Goal: Information Seeking & Learning: Check status

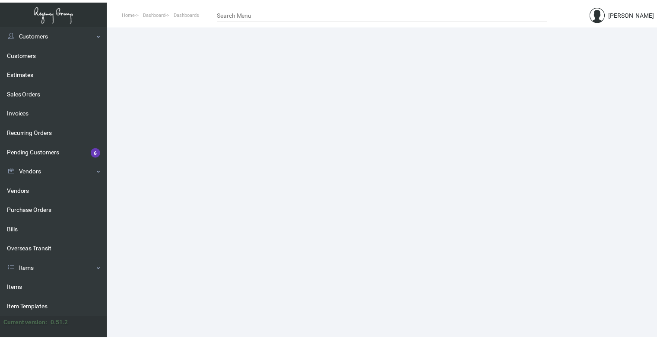
scroll to position [86, 0]
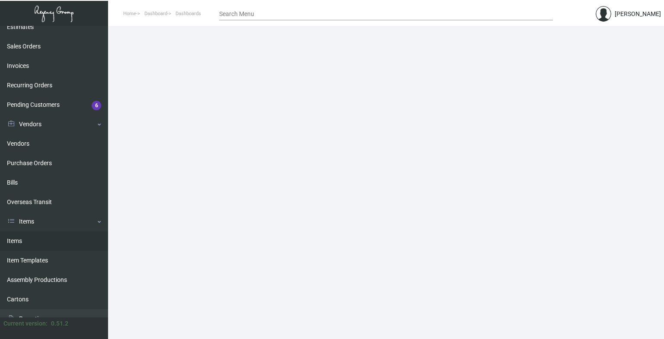
click at [33, 239] on link "Items" at bounding box center [54, 240] width 108 height 19
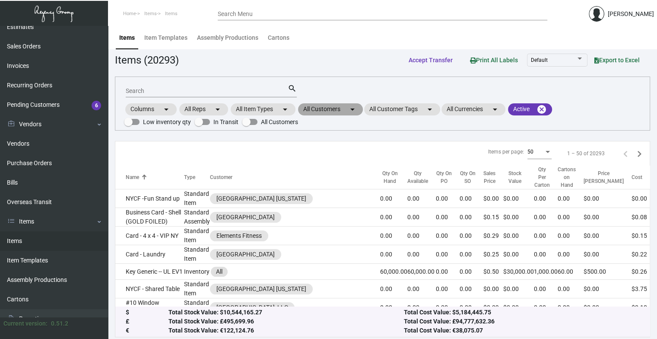
click at [337, 107] on mat-chip "All Customers arrow_drop_down" at bounding box center [330, 109] width 65 height 12
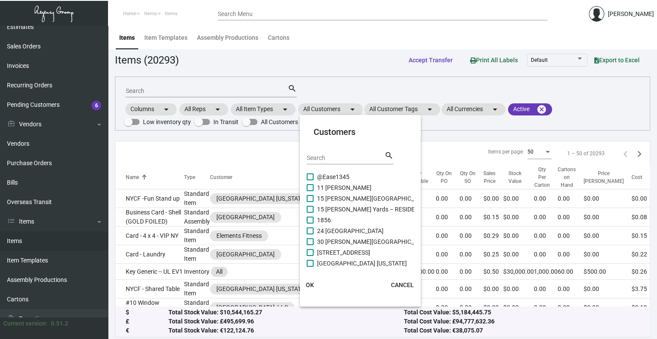
click at [344, 156] on input "Search" at bounding box center [346, 158] width 78 height 7
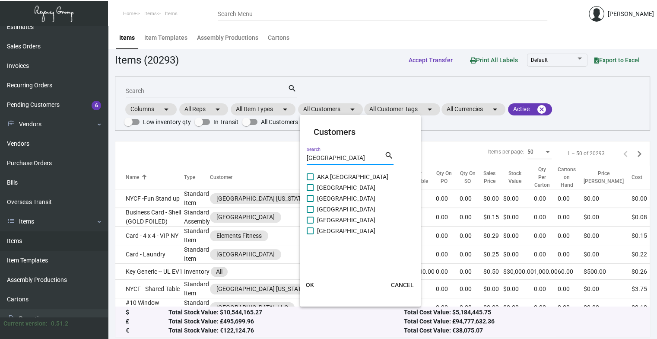
type input "[GEOGRAPHIC_DATA]"
click at [332, 234] on span "[GEOGRAPHIC_DATA]" at bounding box center [346, 231] width 58 height 10
click at [310, 234] on input "[GEOGRAPHIC_DATA]" at bounding box center [310, 234] width 0 height 0
checkbox input "true"
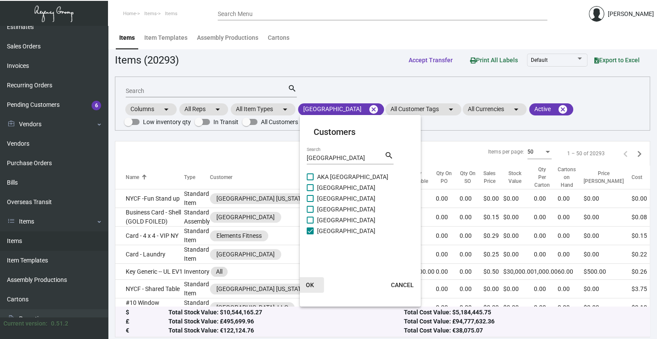
click at [311, 283] on span "OK" at bounding box center [310, 284] width 8 height 7
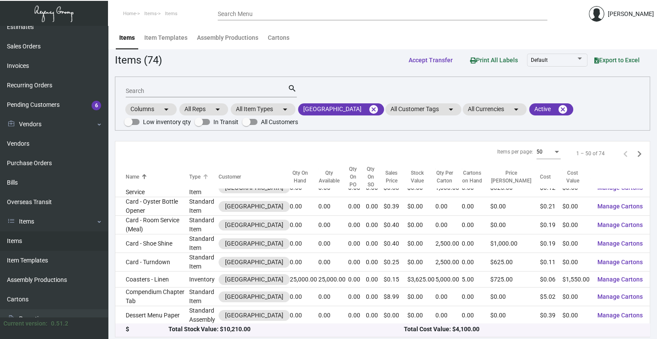
scroll to position [173, 0]
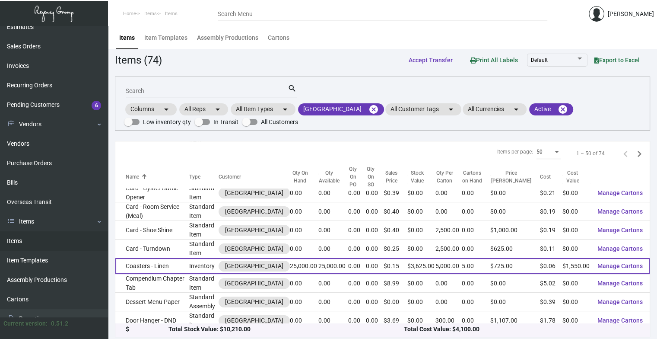
click at [161, 267] on td "Coasters - Linen" at bounding box center [152, 266] width 74 height 16
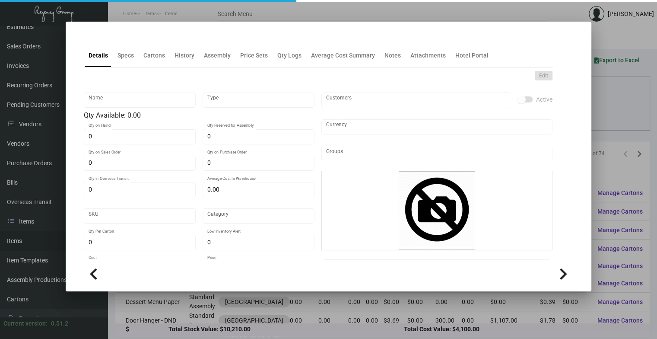
type input "Coasters - Linen"
type input "Inventory"
type input "25,000"
type input "$ 0.10815"
type input "88Wall-Coaster-75"
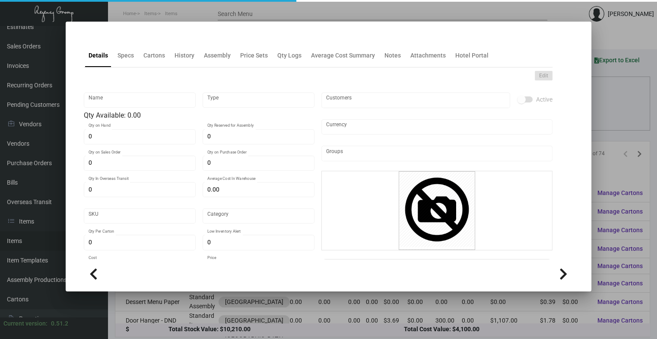
type input "Overseas"
type input "5,000"
type input "$ 0.062"
type input "$ 0.145"
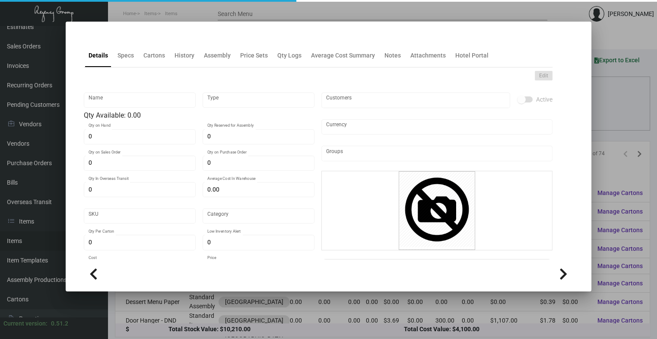
checkbox input "true"
type input "United States Dollar $"
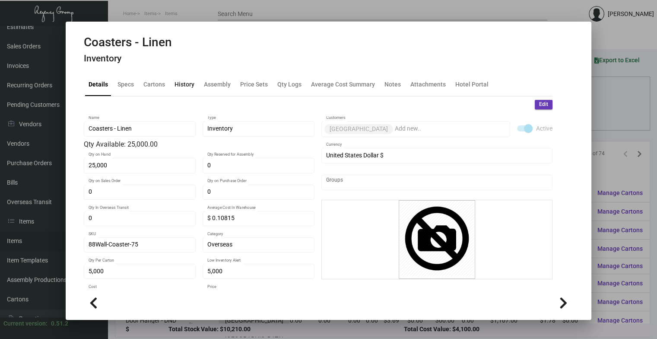
click at [182, 82] on div "History" at bounding box center [185, 84] width 20 height 9
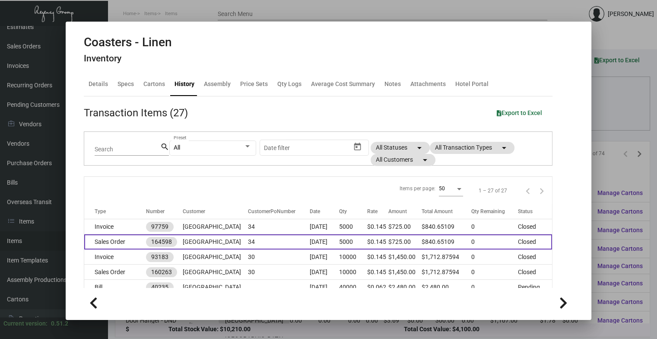
click at [228, 241] on td "[GEOGRAPHIC_DATA]" at bounding box center [215, 241] width 65 height 15
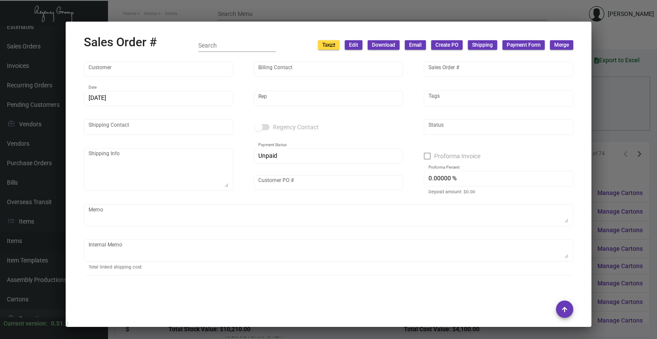
type input "[GEOGRAPHIC_DATA]"
type input "[PERSON_NAME]"
type input "164598"
type input "[DATE]"
type input "[PERSON_NAME]"
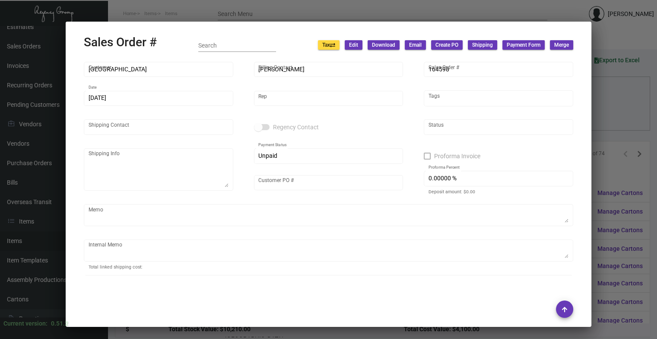
type input "[PERSON_NAME]"
type textarea "[GEOGRAPHIC_DATA] - [PERSON_NAME] [STREET_ADDRESS][US_STATE]"
type input "34"
type textarea "8.64"
type input "United States Dollar $"
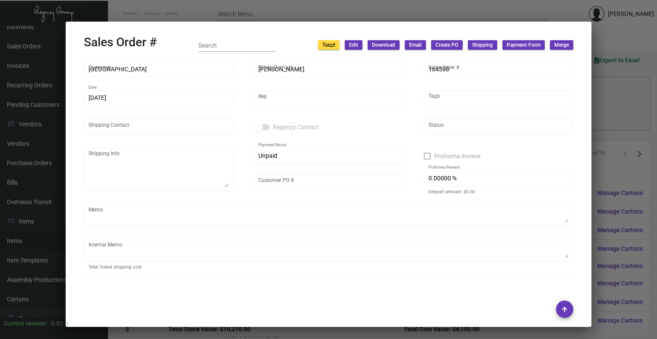
type input "6.50000 %"
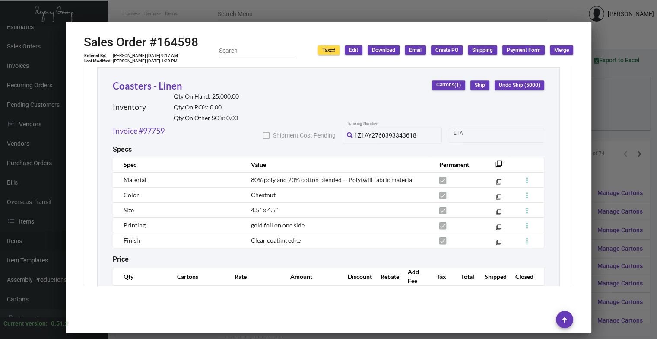
scroll to position [475, 0]
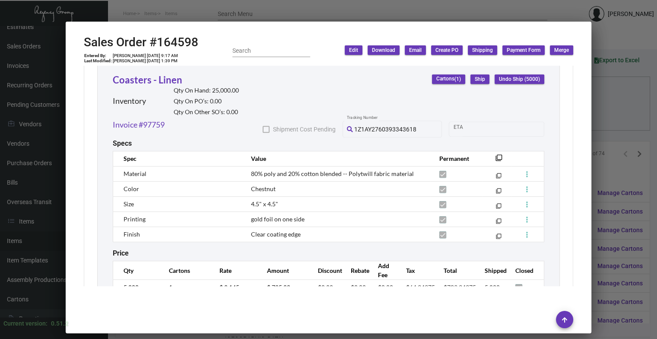
click at [261, 21] on div at bounding box center [328, 169] width 657 height 339
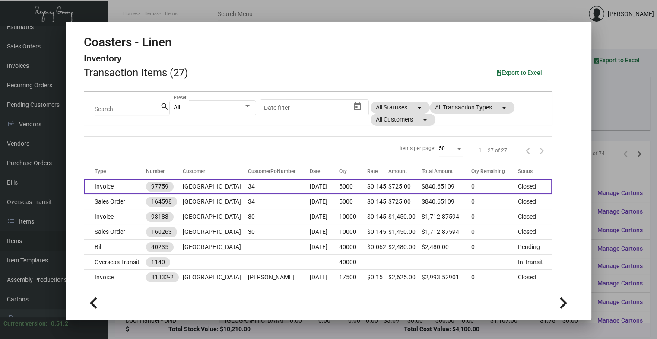
scroll to position [0, 0]
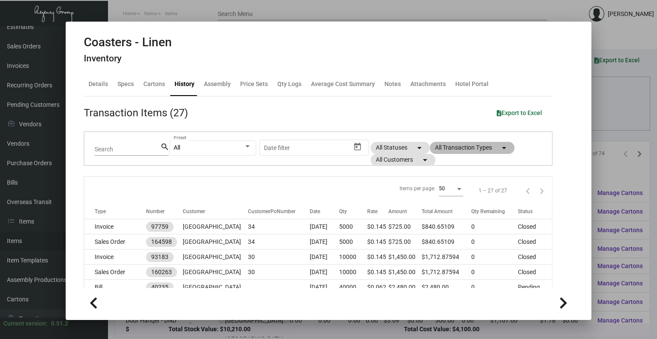
click at [448, 145] on mat-chip "All Transaction Types arrow_drop_down" at bounding box center [472, 148] width 85 height 12
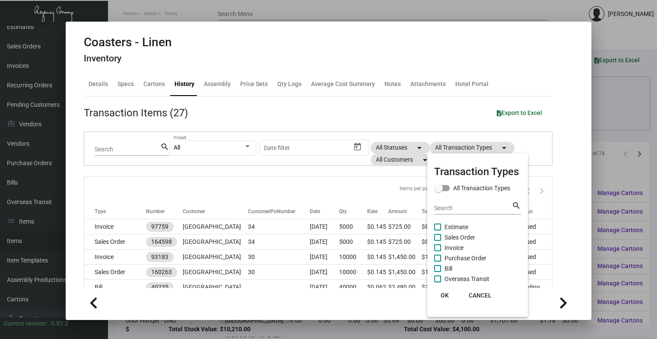
click at [459, 259] on span "Purchase Order" at bounding box center [466, 258] width 42 height 10
click at [438, 261] on input "Purchase Order" at bounding box center [437, 261] width 0 height 0
checkbox input "true"
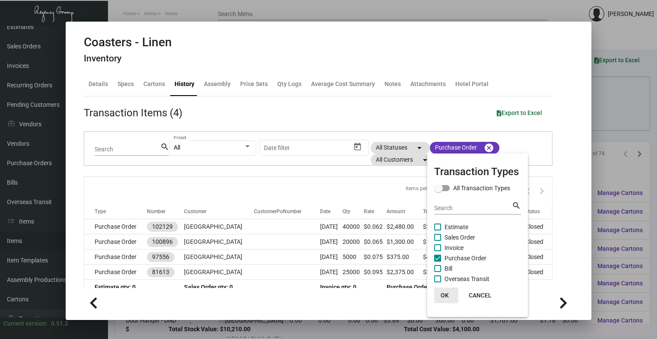
click at [441, 297] on span "OK" at bounding box center [444, 295] width 8 height 7
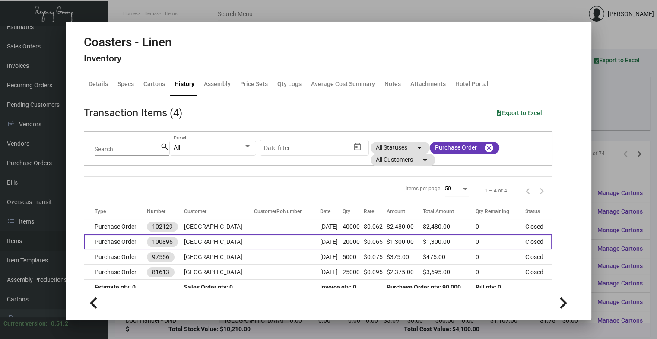
click at [271, 236] on td at bounding box center [287, 241] width 66 height 15
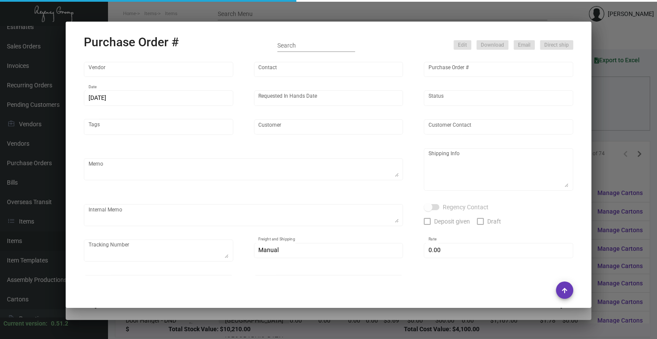
type input "Hangzhou [PERSON_NAME] Leisure Product Co. LTD"
type input "[PERSON_NAME]"
type input "100896"
type input "[DATE]"
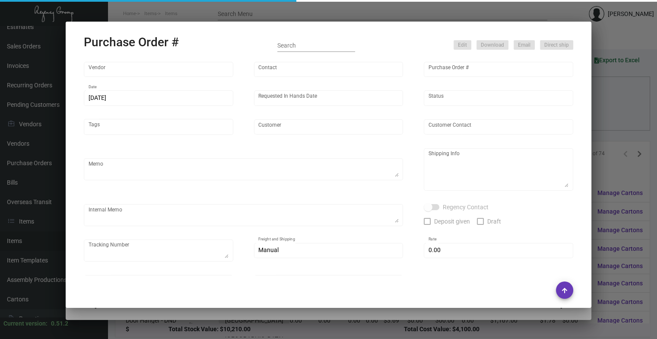
type input "[GEOGRAPHIC_DATA]"
type textarea "2.5K by air, rest by boat"
type textarea "Regency Group NJ - [PERSON_NAME] [STREET_ADDRESS]"
checkbox input "true"
type input "$ 0.00"
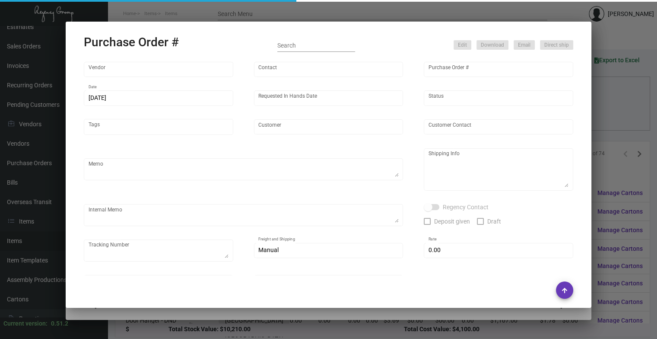
type input "United States Dollar $"
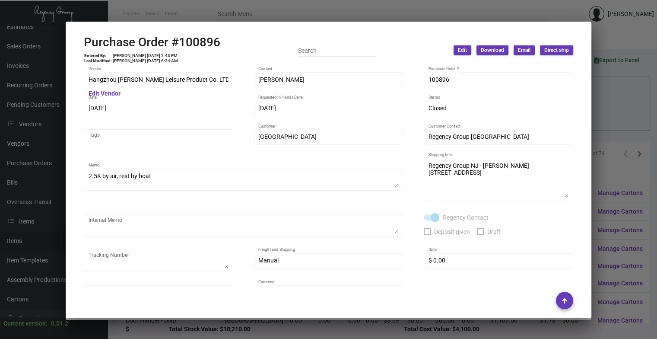
click at [235, 15] on div at bounding box center [328, 169] width 657 height 339
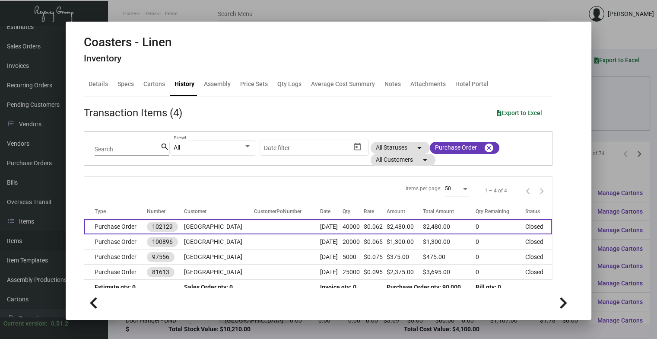
click at [254, 222] on td at bounding box center [287, 226] width 66 height 15
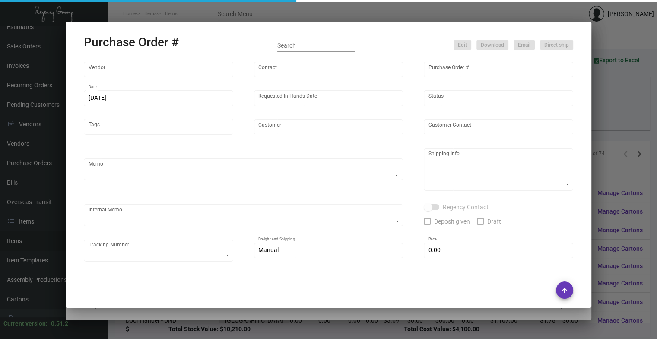
type input "Hangzhou [PERSON_NAME] Leisure Product Co. LTD"
type input "[PERSON_NAME]"
type input "102129"
type input "[DATE]"
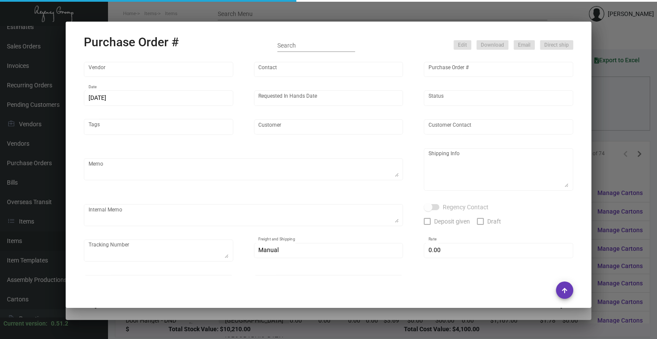
type input "[GEOGRAPHIC_DATA]"
type textarea "Boat to [GEOGRAPHIC_DATA]"
type textarea "Regency Group NJ - [PERSON_NAME] [STREET_ADDRESS]"
checkbox input "true"
type input "$ 0.00"
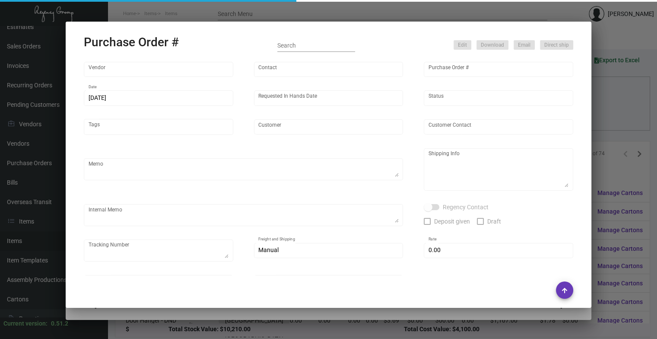
type input "United States Dollar $"
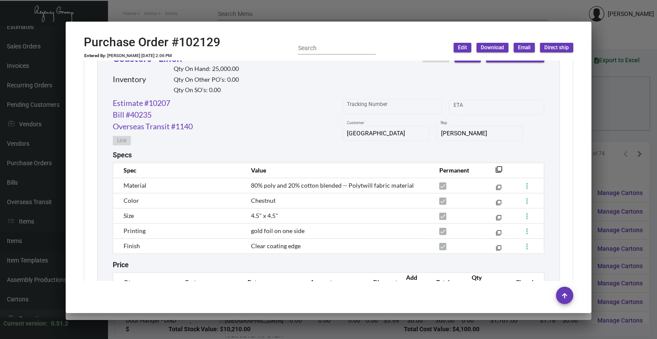
scroll to position [475, 0]
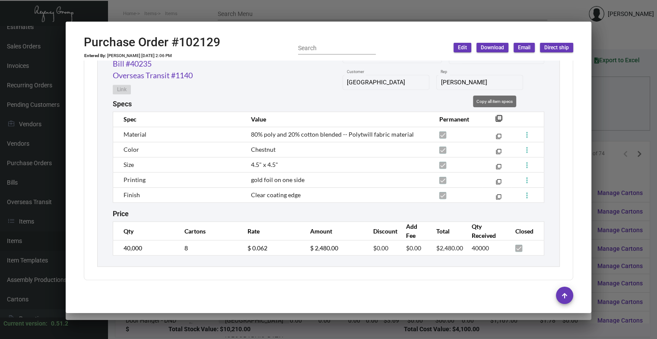
click at [496, 120] on mat-icon "filter_none" at bounding box center [499, 121] width 7 height 7
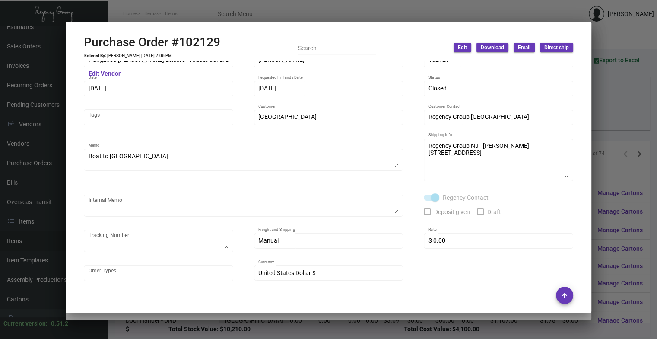
scroll to position [0, 0]
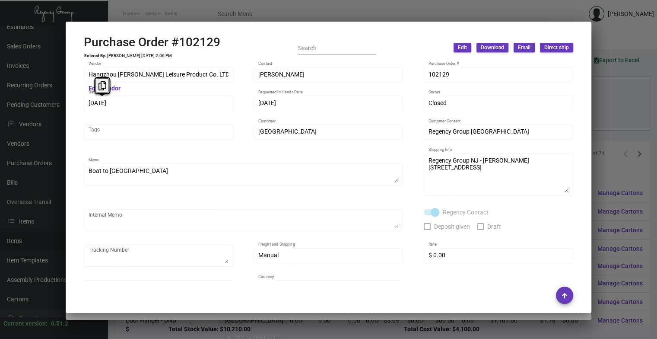
click at [84, 106] on div "[DATE] Date" at bounding box center [159, 102] width 150 height 17
click at [100, 84] on icon at bounding box center [103, 85] width 8 height 9
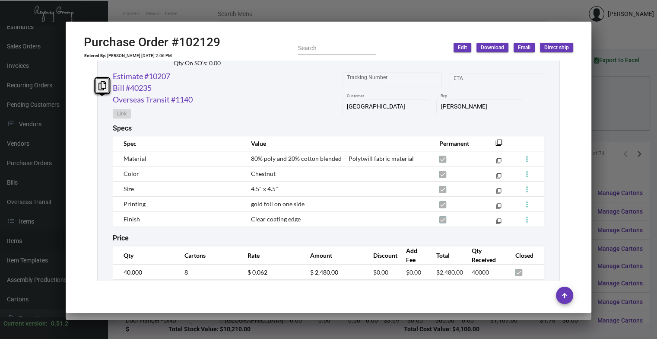
scroll to position [436, 0]
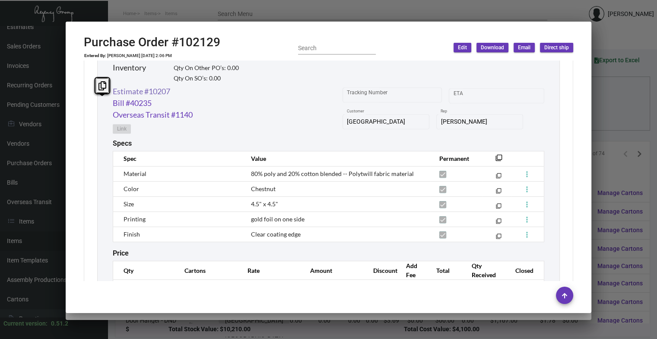
click at [150, 92] on link "Estimate #10207" at bounding box center [141, 92] width 57 height 12
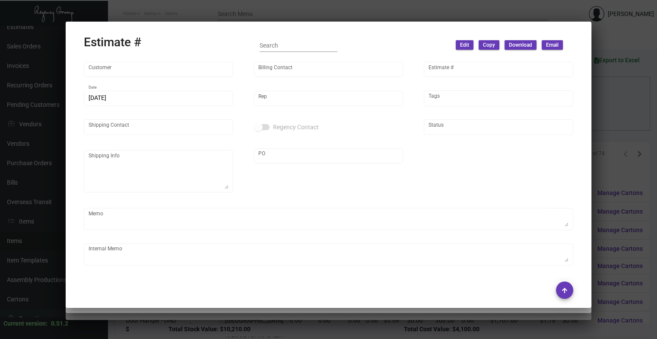
type input "[GEOGRAPHIC_DATA]"
type input "[PERSON_NAME]"
type input "10207"
type input "[DATE]"
type input "[PERSON_NAME]"
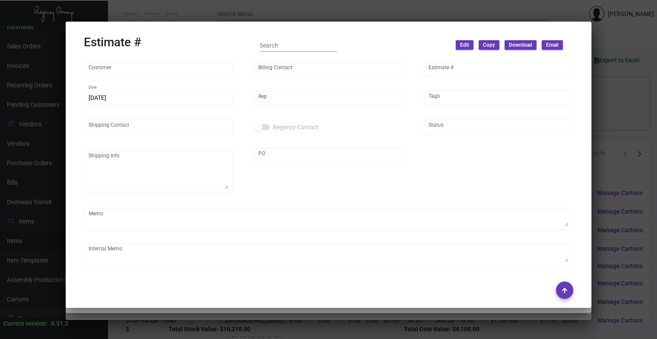
type input "[PERSON_NAME]"
type input "United States Dollar $"
type input "$ 0.00"
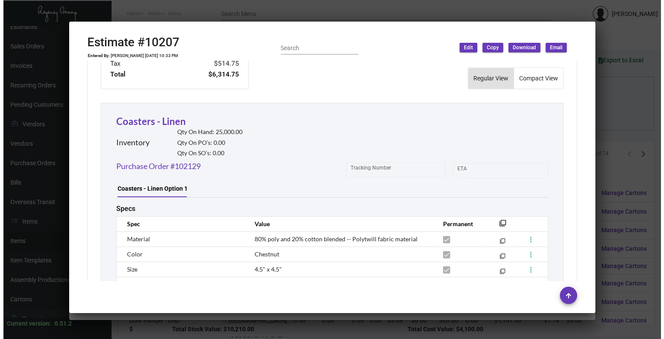
scroll to position [530, 0]
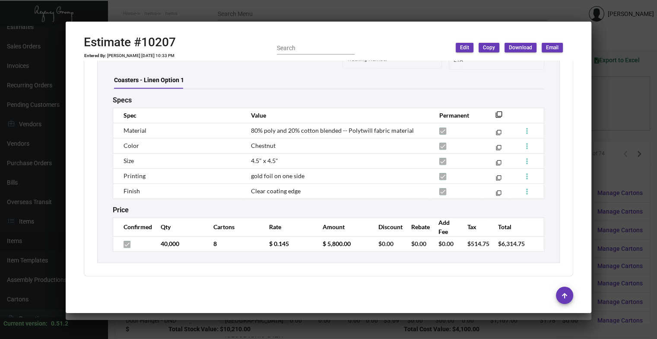
click at [543, 22] on mat-dialog-container "Estimate #10207 Entered By: [PERSON_NAME] [DATE] 10:33 PM Search Edit Copy Down…" at bounding box center [329, 167] width 526 height 291
click at [233, 16] on div at bounding box center [328, 169] width 657 height 339
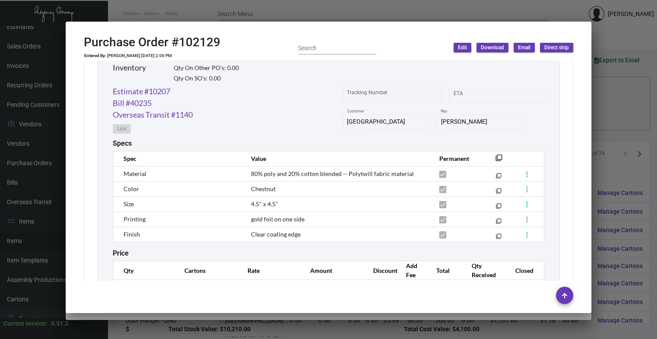
click at [239, 24] on mat-dialog-container "Purchase Order #102129 Entered By: [PERSON_NAME] [DATE] 2:06 PM Search Edit Dow…" at bounding box center [329, 167] width 526 height 291
click at [254, 20] on div at bounding box center [328, 169] width 657 height 339
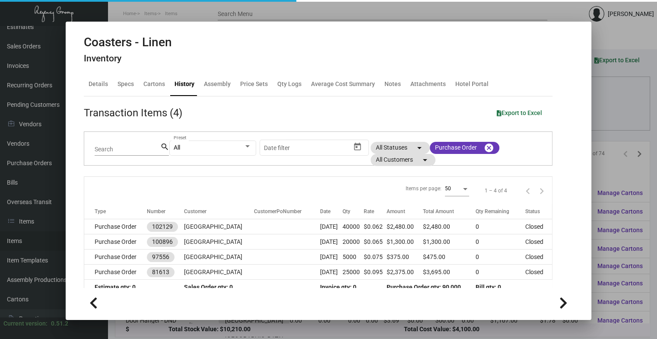
click at [262, 17] on div at bounding box center [328, 169] width 657 height 339
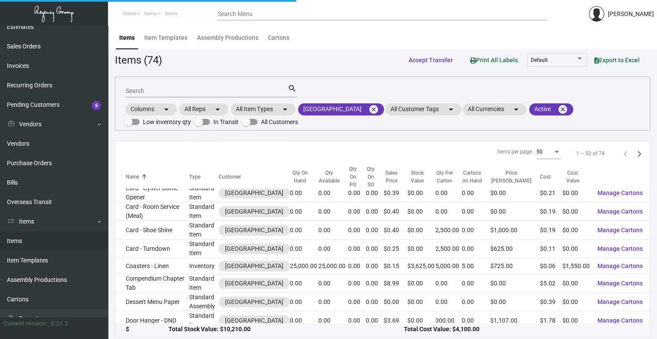
click at [262, 18] on div "Search Menu" at bounding box center [383, 13] width 330 height 13
click at [369, 108] on mat-icon "cancel" at bounding box center [374, 109] width 10 height 10
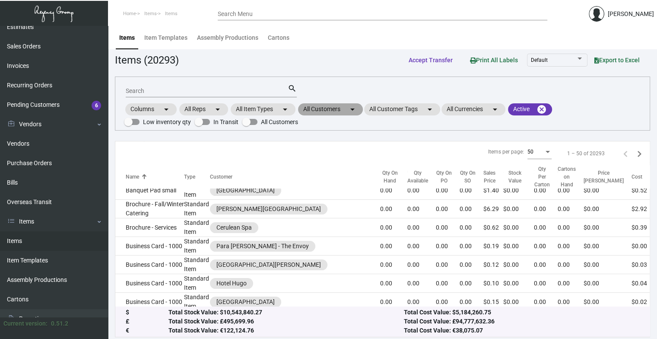
click at [338, 112] on mat-chip "All Customers arrow_drop_down" at bounding box center [330, 109] width 65 height 12
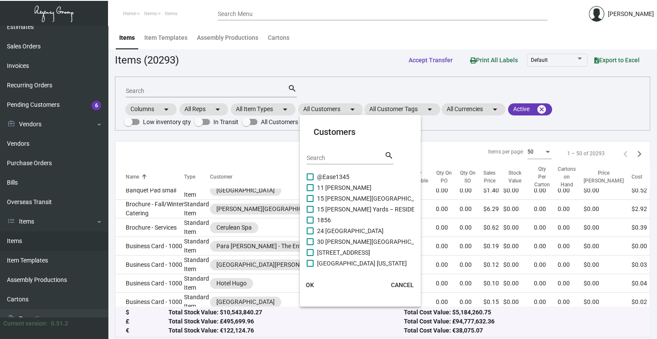
click at [335, 156] on input "Search" at bounding box center [346, 158] width 78 height 7
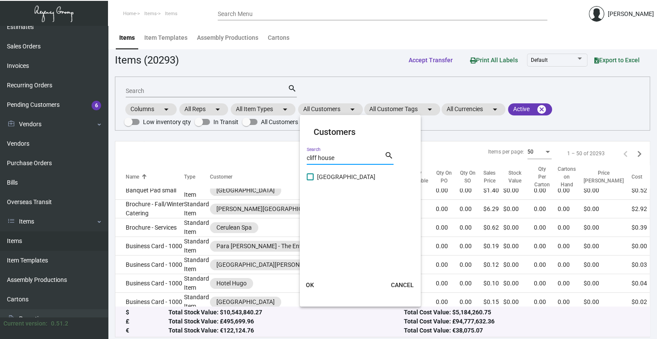
type input "cliff house"
click at [354, 177] on span "[GEOGRAPHIC_DATA]" at bounding box center [346, 177] width 58 height 10
click at [310, 180] on input "[GEOGRAPHIC_DATA]" at bounding box center [310, 180] width 0 height 0
checkbox input "true"
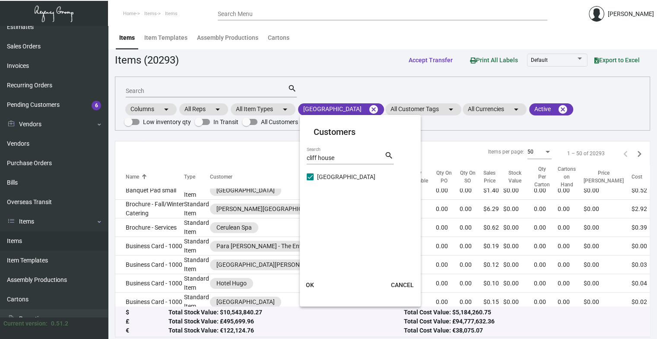
click at [310, 284] on span "OK" at bounding box center [310, 284] width 8 height 7
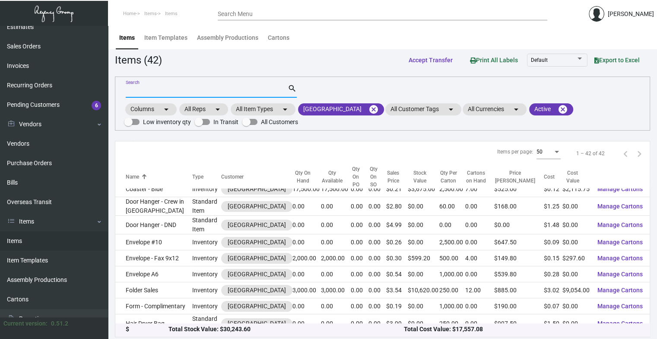
click at [165, 93] on input "Search" at bounding box center [207, 91] width 162 height 7
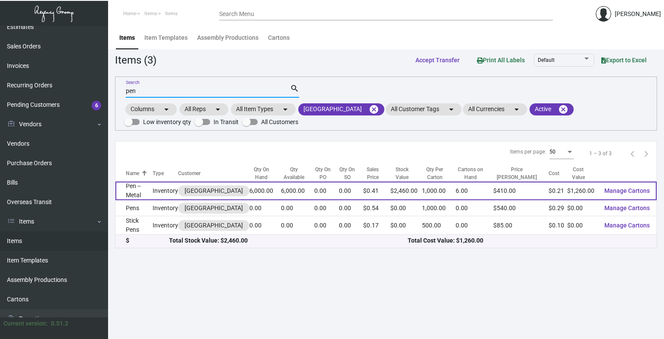
type input "pen"
click at [158, 195] on td "Inventory" at bounding box center [165, 191] width 25 height 19
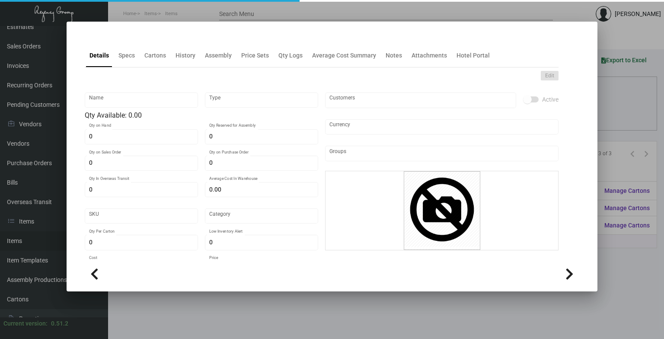
type input "Pen -- Metal"
type input "Inventory"
type input "6,000"
type input "$ 0.20333"
type input "Overseas"
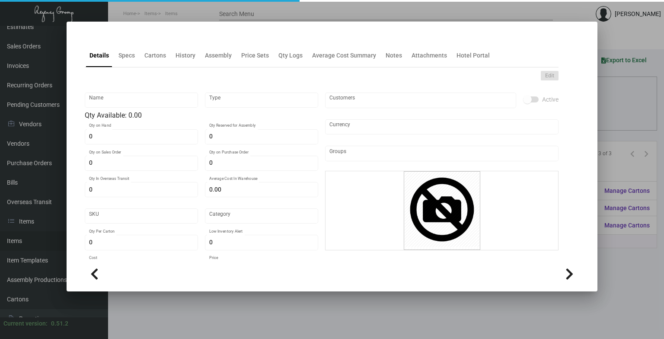
type input "1,000"
type input "$ 0.21"
type input "$ 0.41"
checkbox input "true"
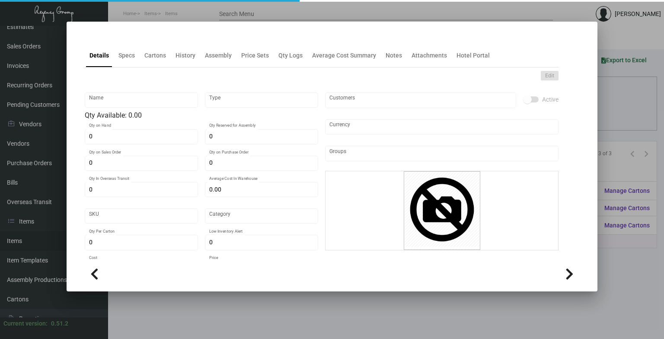
type input "United States Dollar $"
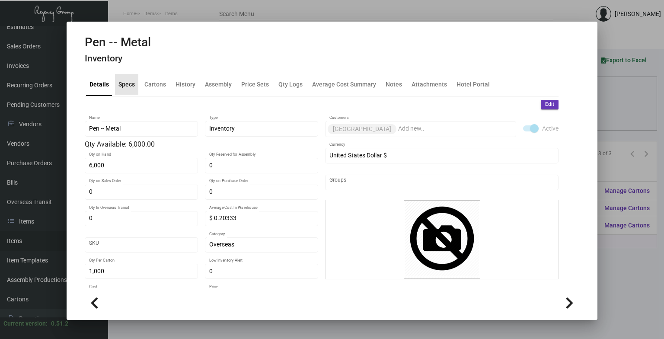
click at [121, 87] on div "Specs" at bounding box center [126, 84] width 16 height 9
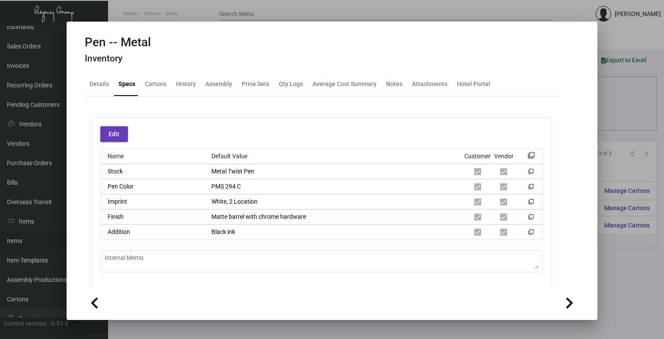
click at [342, 290] on div at bounding box center [332, 301] width 495 height 29
click at [500, 280] on div "Edit Name Default Value Customer Vendor filter_none Stock Metal Twist Pen filte…" at bounding box center [321, 204] width 461 height 174
click at [411, 308] on div at bounding box center [332, 302] width 495 height 19
click at [185, 86] on div "History" at bounding box center [186, 84] width 20 height 9
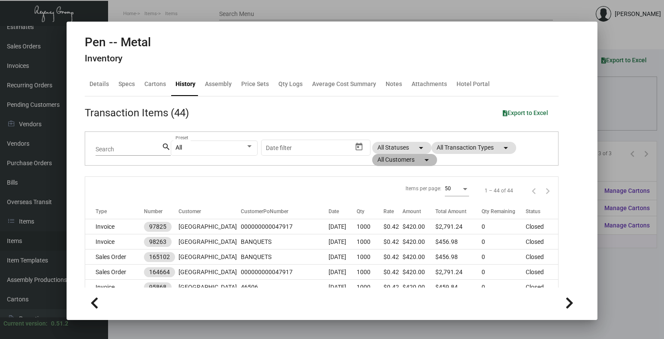
click at [406, 159] on mat-chip "All Customers arrow_drop_down" at bounding box center [404, 160] width 65 height 12
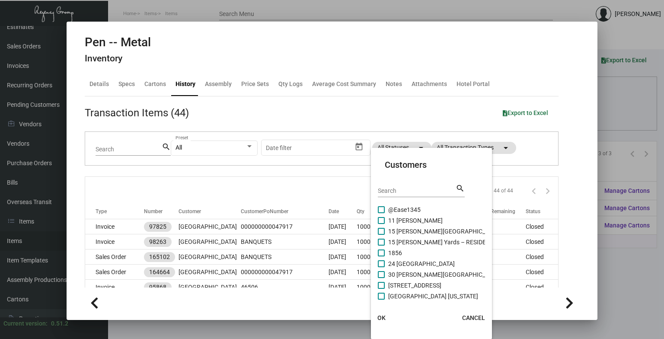
click at [470, 139] on div at bounding box center [332, 169] width 664 height 339
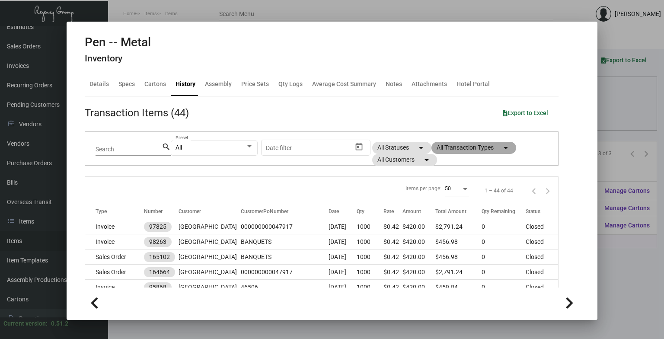
click at [466, 145] on mat-chip "All Transaction Types arrow_drop_down" at bounding box center [473, 148] width 85 height 12
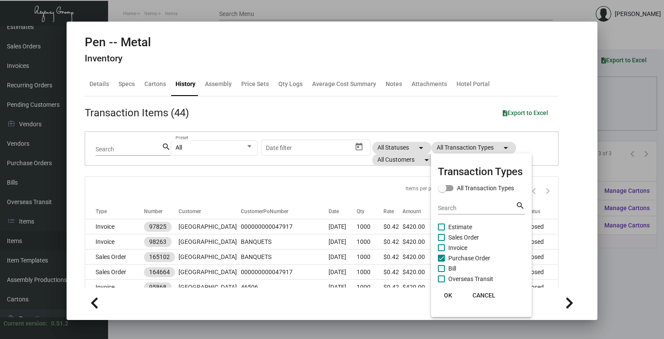
click at [473, 255] on span "Purchase Order" at bounding box center [469, 258] width 42 height 10
click at [441, 261] on input "Purchase Order" at bounding box center [441, 261] width 0 height 0
click at [473, 255] on span "Purchase Order" at bounding box center [469, 258] width 42 height 10
click at [441, 261] on input "Purchase Order" at bounding box center [441, 261] width 0 height 0
checkbox input "true"
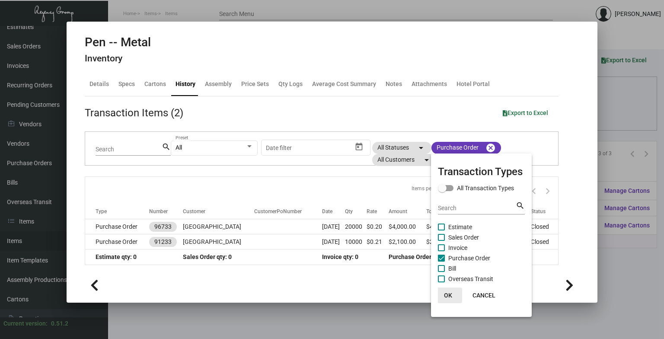
click at [449, 297] on span "OK" at bounding box center [448, 295] width 8 height 7
